Goal: Task Accomplishment & Management: Manage account settings

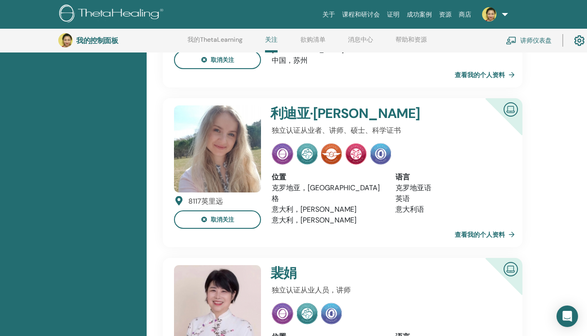
scroll to position [196, 0]
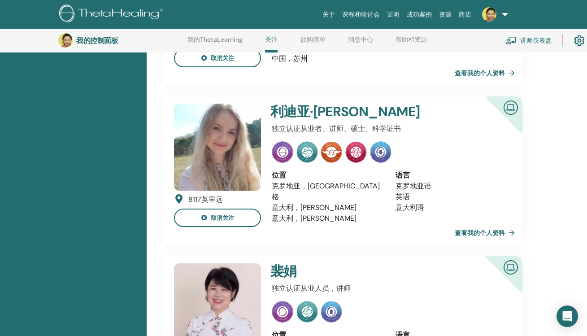
click at [501, 224] on link "查看我的个人资料" at bounding box center [487, 233] width 64 height 18
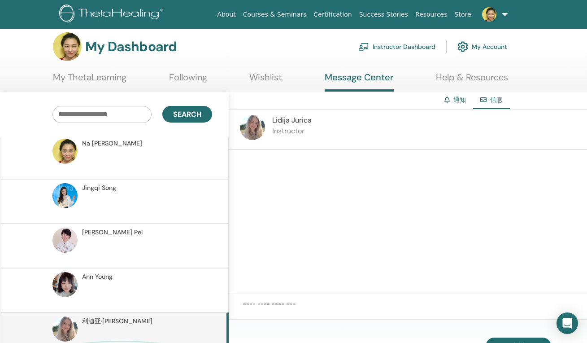
scroll to position [105, 0]
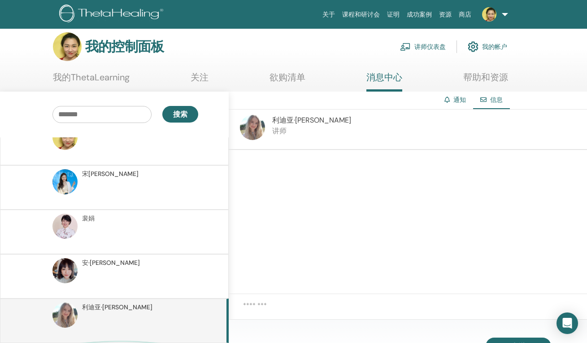
click at [495, 98] on span "信息" at bounding box center [496, 100] width 13 height 8
click at [454, 96] on link "通知" at bounding box center [459, 100] width 13 height 8
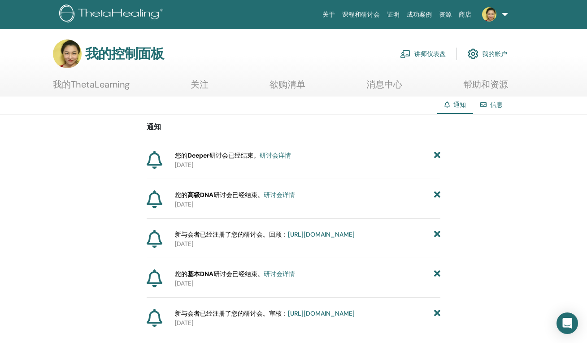
click at [436, 56] on link "讲师仪表盘" at bounding box center [423, 54] width 46 height 20
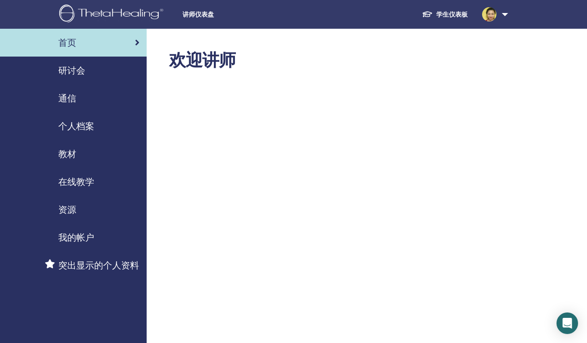
click at [87, 180] on span "在线教学" at bounding box center [76, 181] width 36 height 13
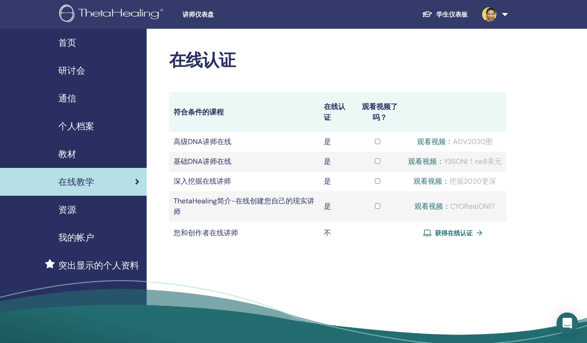
click at [553, 121] on div "在线认证 符合条件的课程 在线认证 观看视频了吗？ 高级DNA讲师在线 是 观看视频： ADV2020图 基础DNA讲师在线 是 是 是" at bounding box center [367, 199] width 440 height 341
click at [77, 76] on span "研讨会" at bounding box center [71, 70] width 27 height 13
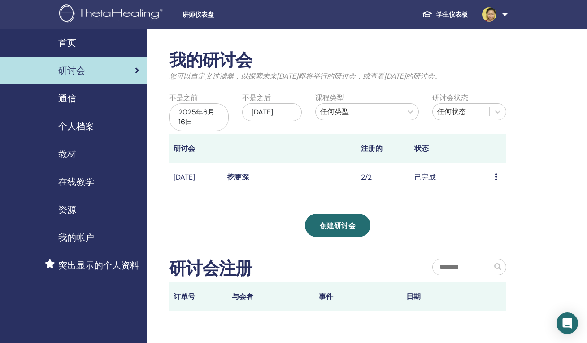
click at [543, 189] on div "我的研讨会 您可以自定义过滤器，以探索未来3个月之后即将举行的研讨会，或查看3个月前的研讨会。 不是之前 2025年6月16日 不是之后 2025年12月16…" at bounding box center [367, 233] width 440 height 408
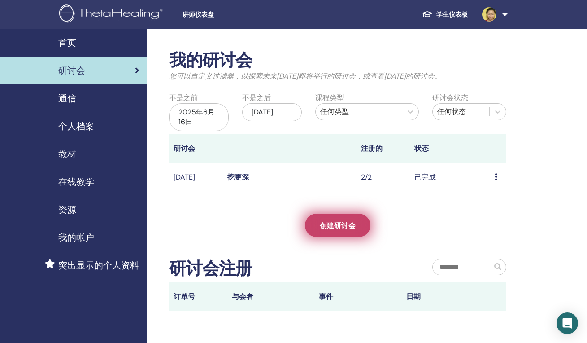
click at [353, 223] on span "创建研讨会" at bounding box center [338, 225] width 36 height 9
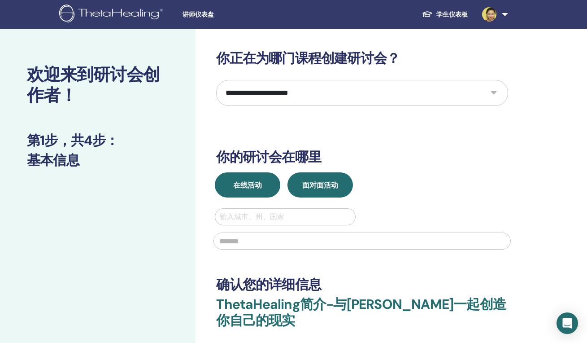
click at [269, 187] on button "在线活动" at bounding box center [247, 184] width 65 height 25
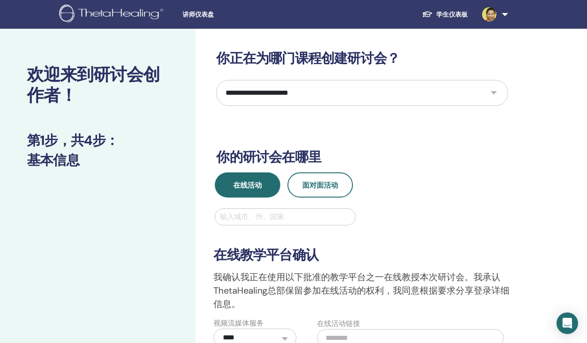
select select "*"
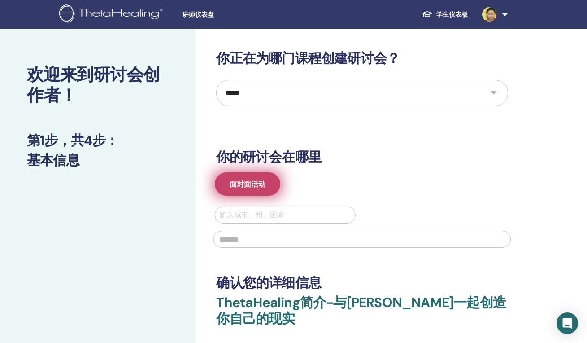
click at [252, 191] on button "面对面活动" at bounding box center [247, 183] width 65 height 23
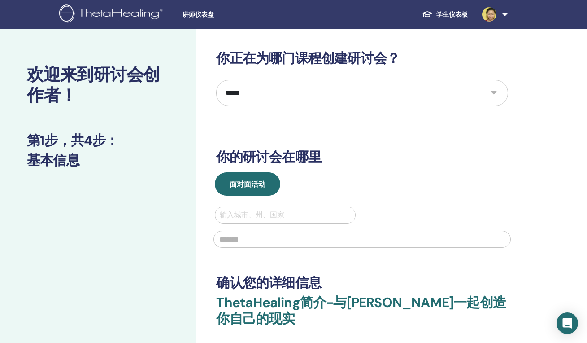
click at [535, 136] on div "**********" at bounding box center [392, 269] width 392 height 481
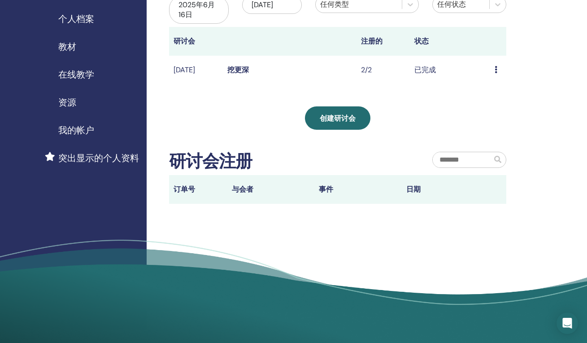
scroll to position [47, 0]
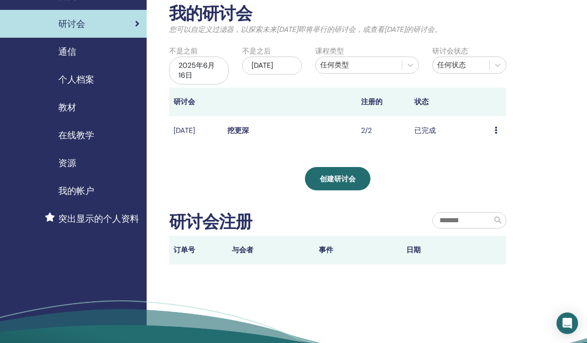
click at [84, 137] on span "在线教学" at bounding box center [76, 134] width 36 height 13
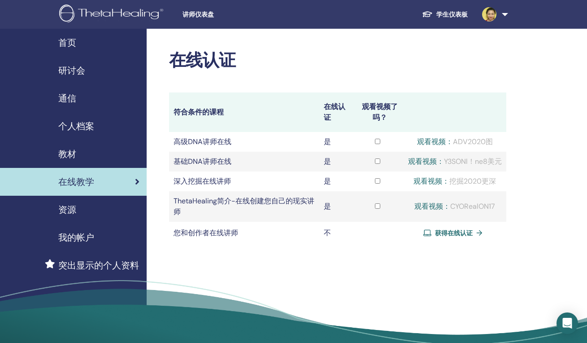
click at [78, 71] on span "研讨会" at bounding box center [71, 70] width 27 height 13
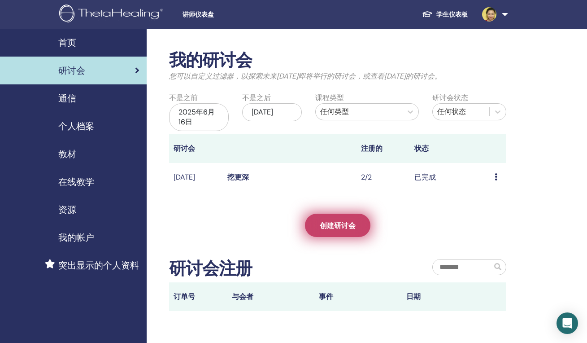
click at [354, 224] on span "创建研讨会" at bounding box center [338, 225] width 36 height 9
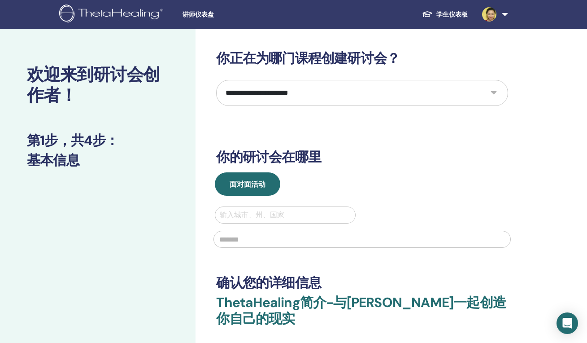
select select "*"
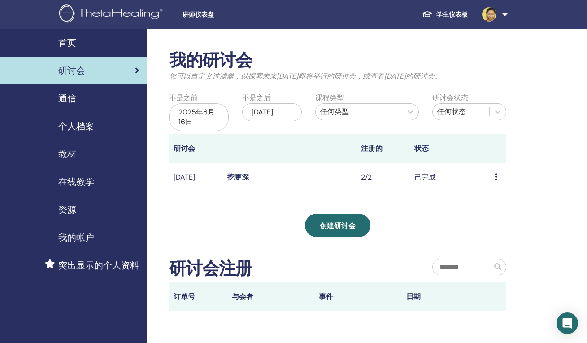
click at [71, 176] on span "在线教学" at bounding box center [76, 181] width 36 height 13
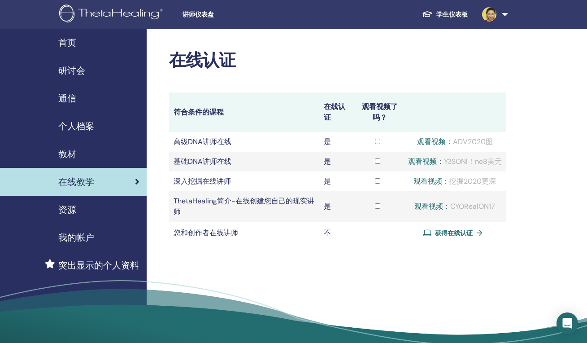
click at [431, 142] on link "观看视频：" at bounding box center [435, 141] width 36 height 9
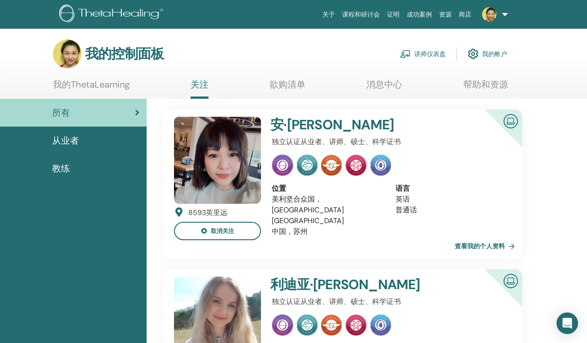
click at [505, 15] on link at bounding box center [493, 14] width 37 height 29
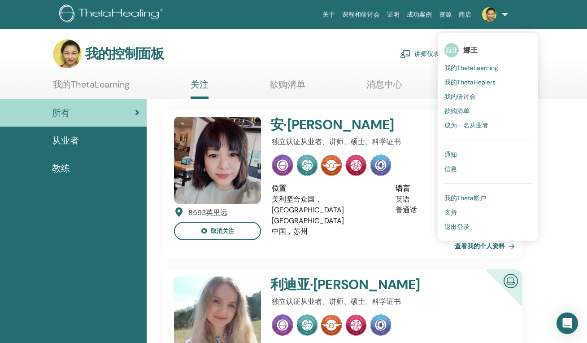
click at [476, 93] on span "我的研讨会" at bounding box center [460, 96] width 31 height 8
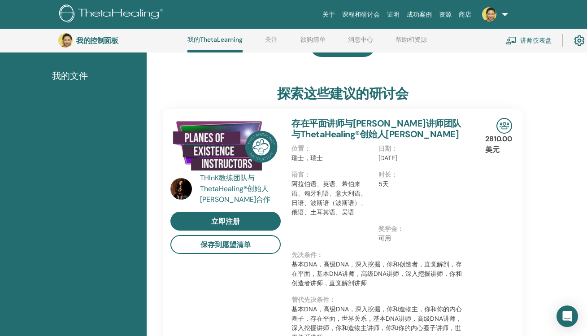
scroll to position [181, 0]
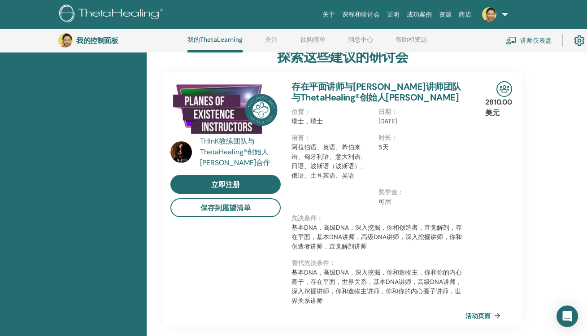
click at [503, 15] on link at bounding box center [493, 14] width 37 height 29
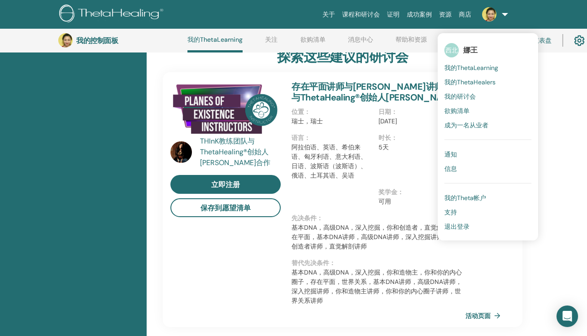
click at [472, 85] on span "我的ThetaHealers" at bounding box center [470, 82] width 51 height 8
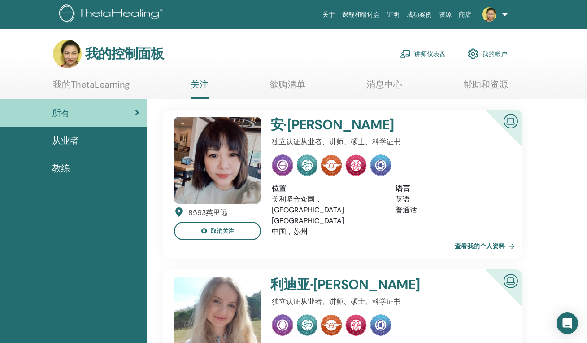
click at [487, 17] on img at bounding box center [489, 14] width 14 height 14
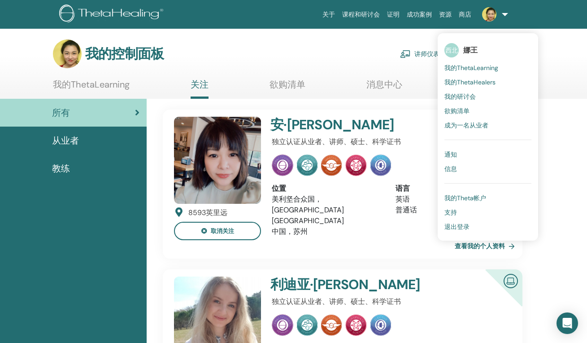
click at [420, 52] on link "讲师仪表盘" at bounding box center [423, 54] width 46 height 20
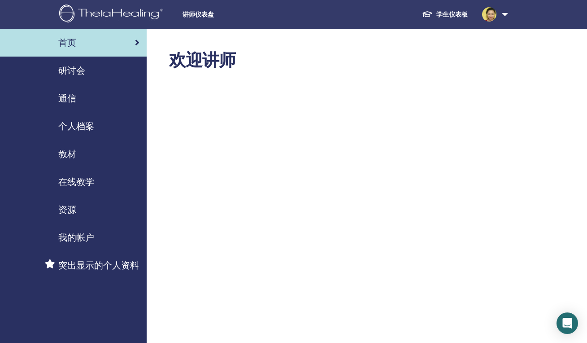
click at [77, 185] on span "在线教学" at bounding box center [76, 181] width 36 height 13
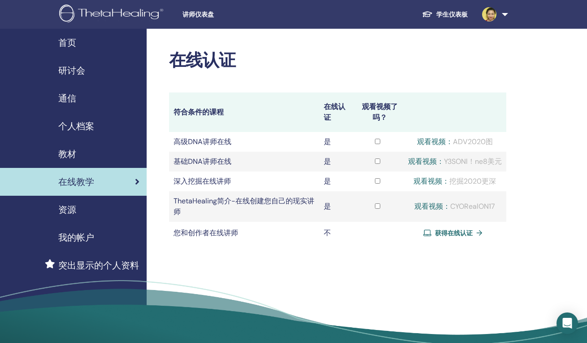
click at [75, 74] on span "研讨会" at bounding box center [71, 70] width 27 height 13
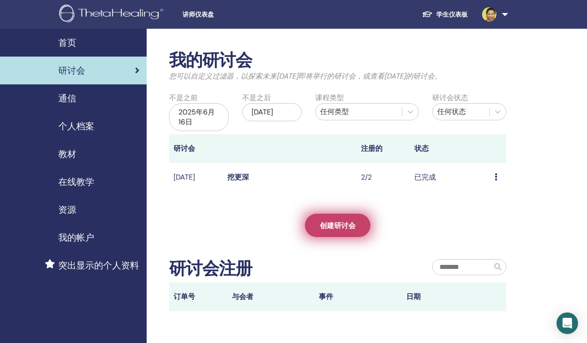
click at [342, 225] on span "创建研讨会" at bounding box center [338, 225] width 36 height 9
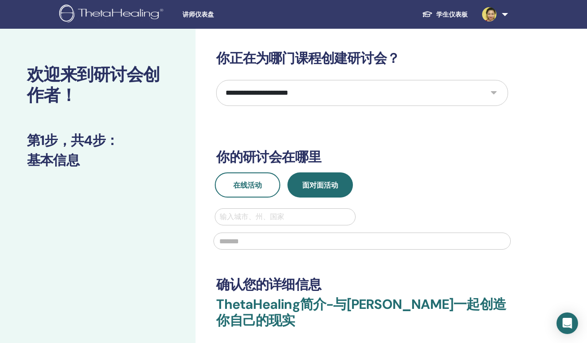
select select "*"
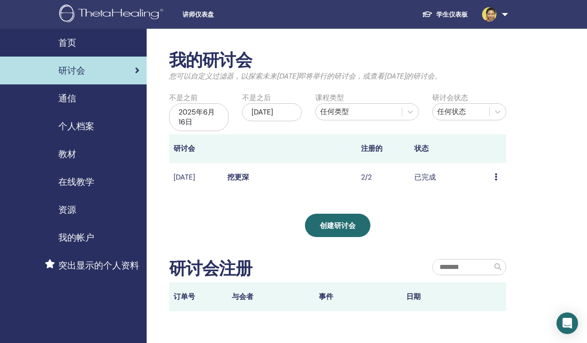
click at [80, 183] on span "在线教学" at bounding box center [76, 181] width 36 height 13
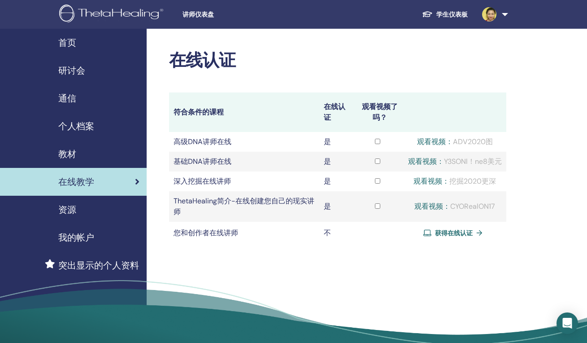
click at [75, 69] on span "研讨会" at bounding box center [71, 70] width 27 height 13
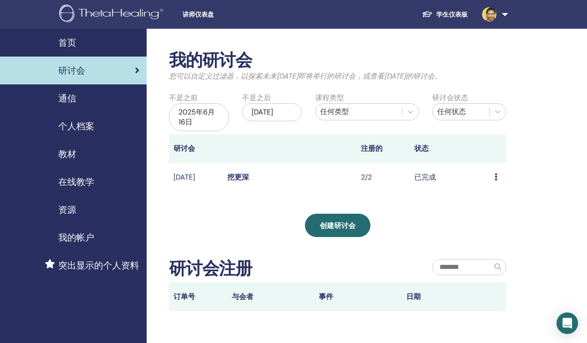
click at [498, 172] on div "预览 与会者" at bounding box center [498, 177] width 7 height 11
click at [495, 193] on link "与会者" at bounding box center [495, 192] width 22 height 9
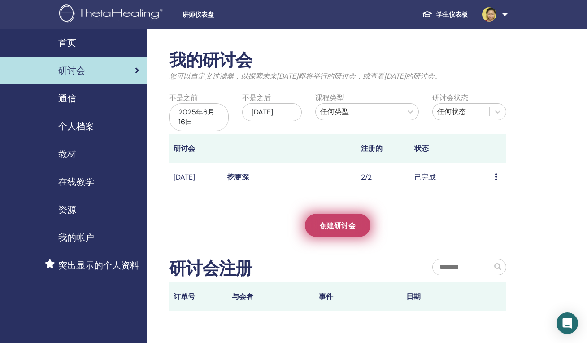
click at [318, 231] on link "创建研讨会" at bounding box center [337, 225] width 65 height 23
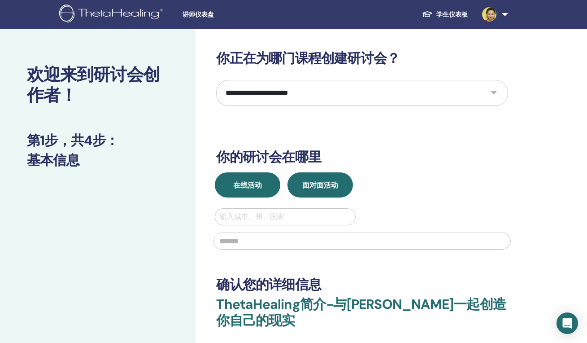
click at [252, 183] on span "在线活动" at bounding box center [247, 184] width 29 height 9
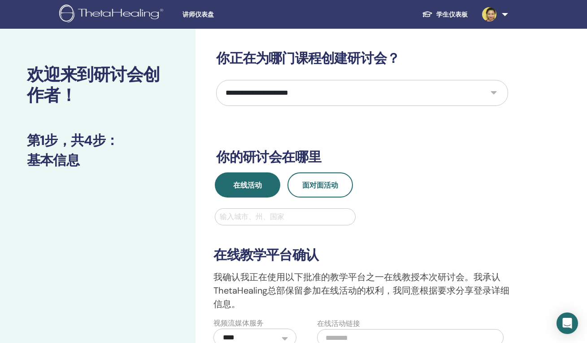
select select "*"
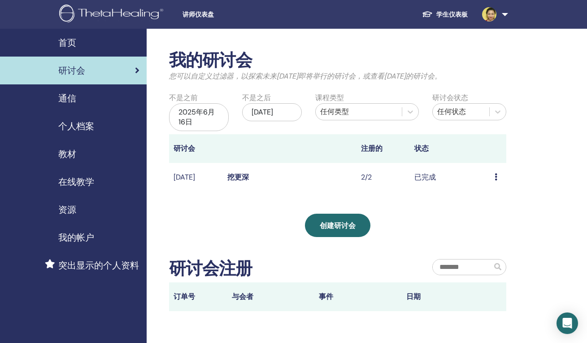
click at [67, 77] on span "研讨会" at bounding box center [71, 70] width 27 height 13
click at [79, 174] on link "在线教学" at bounding box center [73, 182] width 147 height 28
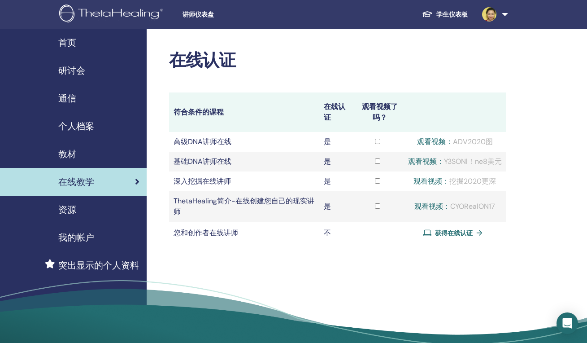
click at [421, 162] on link "观看视频：" at bounding box center [426, 161] width 36 height 9
click at [421, 159] on link "观看视频：" at bounding box center [426, 161] width 36 height 9
click at [421, 161] on link "观看视频：" at bounding box center [426, 161] width 36 height 9
click at [432, 163] on link "观看视频：" at bounding box center [426, 161] width 36 height 9
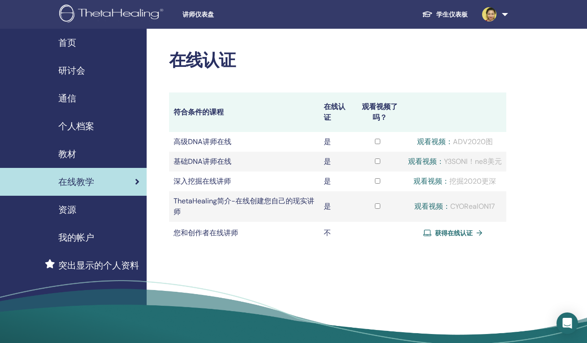
click at [430, 161] on link "观看视频：" at bounding box center [426, 161] width 36 height 9
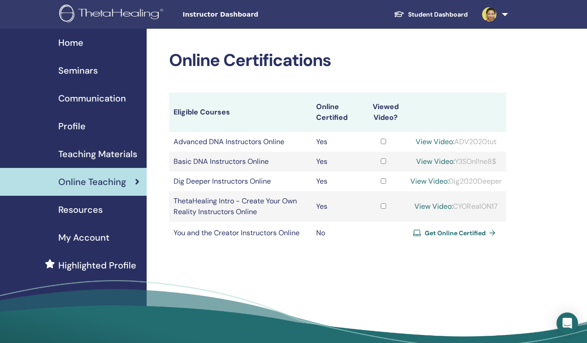
drag, startPoint x: 454, startPoint y: 160, endPoint x: 497, endPoint y: 161, distance: 42.6
click at [497, 161] on div "View Video: Y3SOnl!ne8$" at bounding box center [456, 161] width 92 height 11
copy div "Y3SOnl!ne8$"
click at [437, 161] on link "View Video:" at bounding box center [435, 161] width 39 height 9
